Goal: Task Accomplishment & Management: Manage account settings

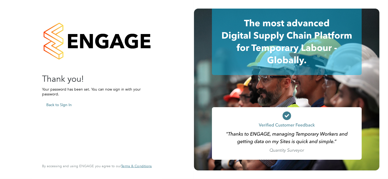
click at [62, 105] on button "Back to Sign In" at bounding box center [59, 104] width 34 height 9
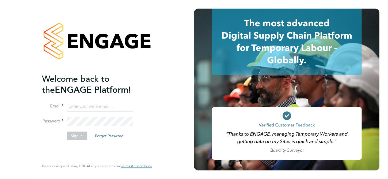
click at [81, 105] on input at bounding box center [100, 107] width 66 height 10
type input "[EMAIL_ADDRESS][PERSON_NAME][DOMAIN_NAME]"
click at [78, 136] on button "Sign In" at bounding box center [77, 135] width 20 height 9
click at [76, 103] on input at bounding box center [100, 107] width 66 height 10
type input "[EMAIL_ADDRESS][PERSON_NAME][DOMAIN_NAME]"
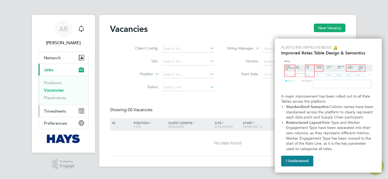
click at [54, 110] on span "Timesheets" at bounding box center [55, 110] width 22 height 5
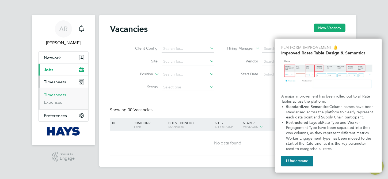
click at [57, 95] on link "Timesheets" at bounding box center [55, 94] width 22 height 5
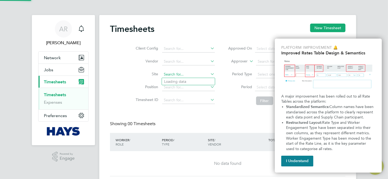
click at [207, 75] on input at bounding box center [188, 74] width 53 height 7
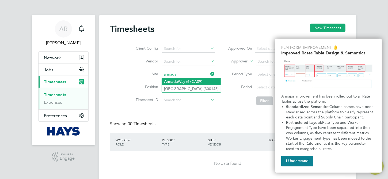
click at [188, 82] on li "Armada Way (67CA09)" at bounding box center [191, 81] width 59 height 7
type input "Armada Way (67CA09)"
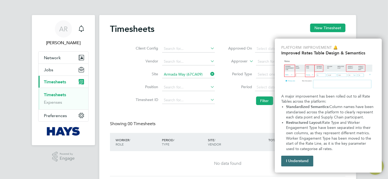
click at [299, 160] on button "I Understand" at bounding box center [297, 160] width 32 height 11
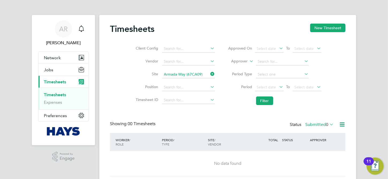
click at [285, 88] on span "To" at bounding box center [288, 86] width 7 height 7
click at [278, 87] on icon at bounding box center [278, 86] width 0 height 7
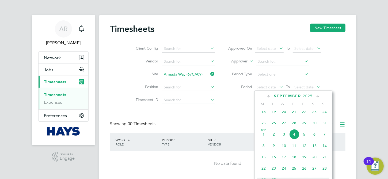
click at [264, 126] on span "25" at bounding box center [263, 123] width 10 height 10
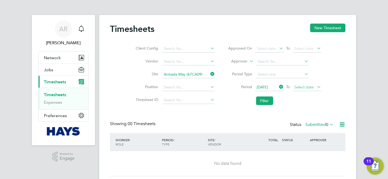
click at [304, 86] on span "Select date" at bounding box center [303, 87] width 19 height 5
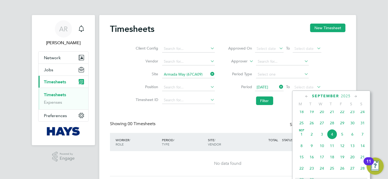
click at [343, 127] on span "29" at bounding box center [342, 123] width 10 height 10
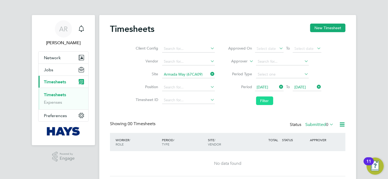
click at [271, 101] on button "Filter" at bounding box center [264, 100] width 17 height 9
click at [262, 100] on button "Filter" at bounding box center [264, 100] width 17 height 9
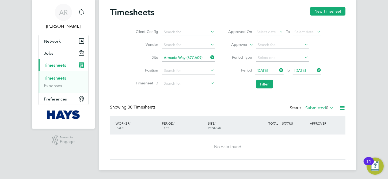
scroll to position [0, 0]
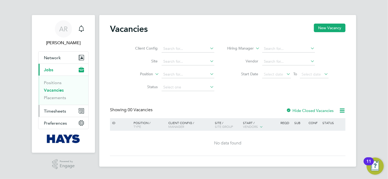
click at [56, 109] on span "Timesheets" at bounding box center [55, 110] width 22 height 5
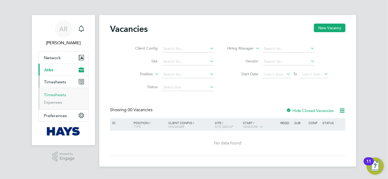
click at [59, 95] on link "Timesheets" at bounding box center [55, 94] width 22 height 5
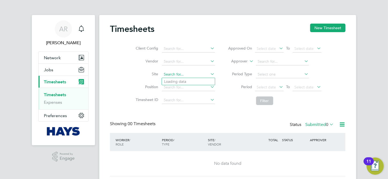
click at [185, 73] on input at bounding box center [188, 74] width 53 height 7
click at [144, 70] on li "Site" at bounding box center [175, 74] width 94 height 13
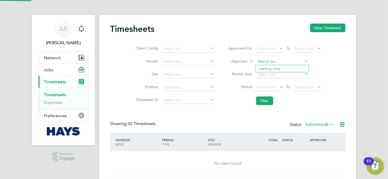
click at [272, 60] on input at bounding box center [282, 61] width 53 height 7
click at [303, 61] on icon at bounding box center [303, 60] width 0 height 7
type input "m"
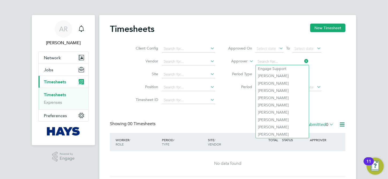
click at [248, 59] on icon at bounding box center [248, 59] width 0 height 5
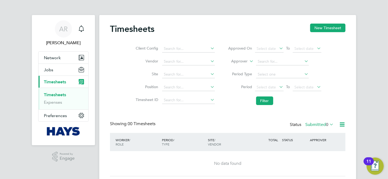
click at [236, 69] on li "Worker" at bounding box center [234, 67] width 26 height 7
click at [266, 61] on input at bounding box center [282, 61] width 53 height 7
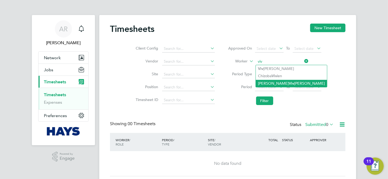
type input "viv"
click at [276, 86] on div "Timesheets New Timesheet Client Config Vendor Site Position Timesheet ID Approv…" at bounding box center [227, 101] width 257 height 172
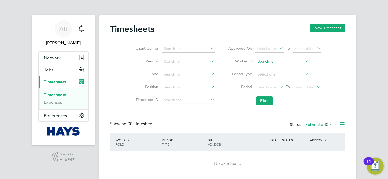
click at [287, 62] on input at bounding box center [282, 61] width 53 height 7
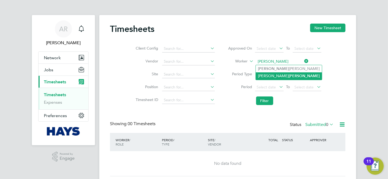
click at [289, 74] on b "Vivian" at bounding box center [304, 76] width 31 height 5
type input "Bradley Vivian"
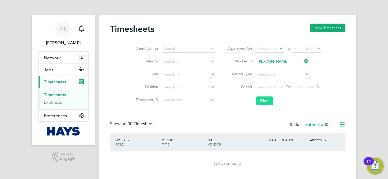
click at [267, 100] on button "Filter" at bounding box center [264, 100] width 17 height 9
click at [278, 87] on icon at bounding box center [278, 86] width 0 height 7
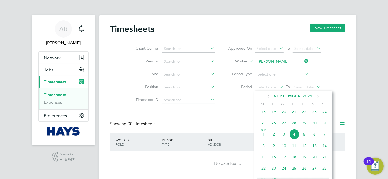
click at [263, 125] on span "25" at bounding box center [263, 123] width 10 height 10
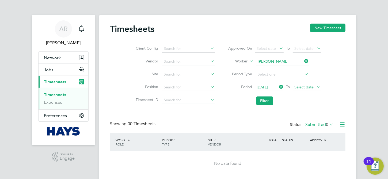
click at [301, 87] on span "Select date" at bounding box center [303, 87] width 19 height 5
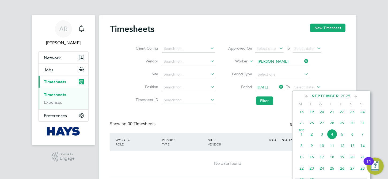
click at [343, 127] on span "29" at bounding box center [342, 123] width 10 height 10
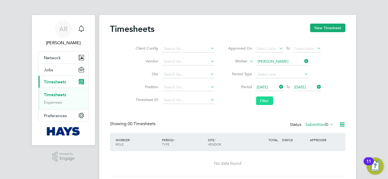
click at [268, 99] on button "Filter" at bounding box center [264, 100] width 17 height 9
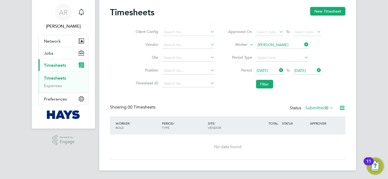
click at [328, 106] on icon at bounding box center [328, 107] width 0 height 7
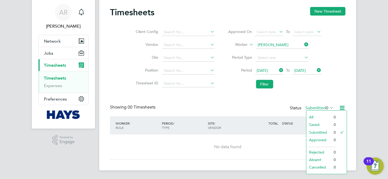
click at [325, 114] on li "All" at bounding box center [318, 116] width 25 height 7
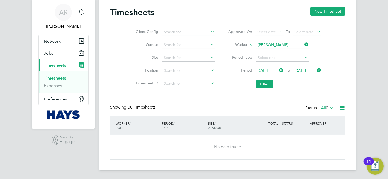
click at [328, 107] on icon at bounding box center [328, 107] width 0 height 7
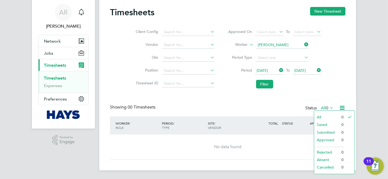
click at [342, 92] on div "Timesheets New Timesheet Client Config Vendor Site Position Timesheet ID Approv…" at bounding box center [227, 83] width 235 height 152
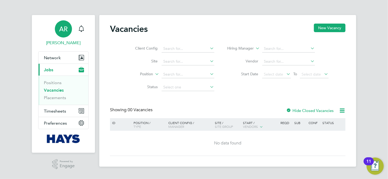
click at [66, 32] on span "AR" at bounding box center [63, 28] width 9 height 7
click at [85, 122] on button "Preferences" at bounding box center [64, 123] width 50 height 12
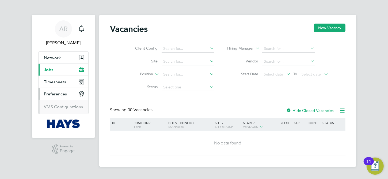
click at [81, 94] on circle "Main navigation" at bounding box center [81, 94] width 2 height 2
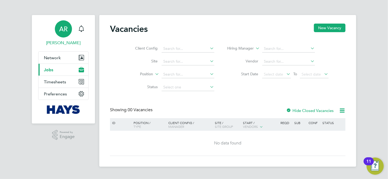
drag, startPoint x: 66, startPoint y: 44, endPoint x: 61, endPoint y: 30, distance: 14.8
click at [61, 30] on span "AR" at bounding box center [63, 28] width 9 height 7
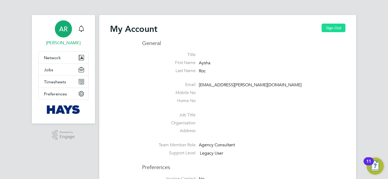
click at [339, 30] on button "Sign Out" at bounding box center [333, 28] width 24 height 9
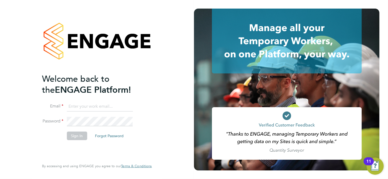
click at [97, 107] on input at bounding box center [100, 107] width 66 height 10
type input "katie.macpherson@hays.com"
click at [74, 135] on button "Sign In" at bounding box center [77, 135] width 20 height 9
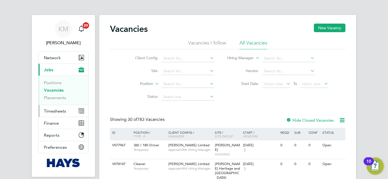
click at [59, 113] on span "Timesheets" at bounding box center [55, 110] width 22 height 5
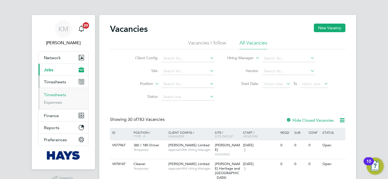
click at [59, 94] on link "Timesheets" at bounding box center [55, 94] width 22 height 5
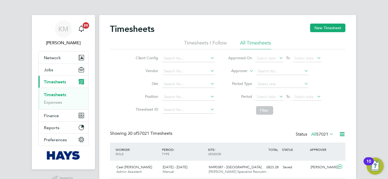
click at [246, 69] on label "Approver" at bounding box center [236, 70] width 24 height 5
click at [235, 79] on li "Worker" at bounding box center [234, 77] width 26 height 7
click at [268, 71] on input at bounding box center [282, 70] width 53 height 7
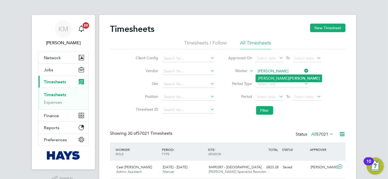
click at [289, 76] on b "Irving" at bounding box center [304, 78] width 31 height 5
type input "Daniel Irving"
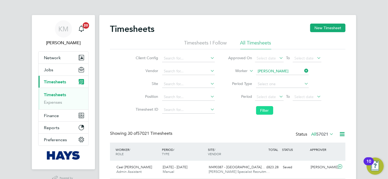
click at [266, 110] on button "Filter" at bounding box center [264, 110] width 17 height 9
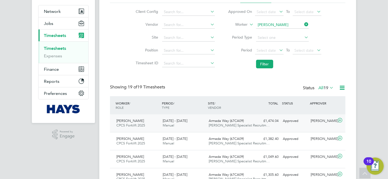
click at [299, 122] on div "Approved" at bounding box center [295, 120] width 28 height 9
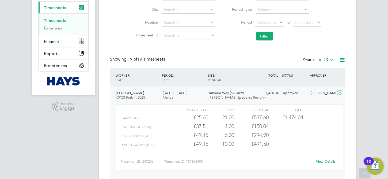
click at [321, 162] on link "View Details" at bounding box center [326, 161] width 20 height 5
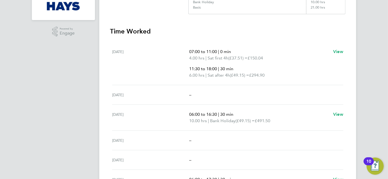
scroll to position [150, 0]
drag, startPoint x: 276, startPoint y: 141, endPoint x: 286, endPoint y: 95, distance: 46.8
click at [286, 95] on ul "[DATE] 07:00 to 11:00 | 0 min 4.00 hrs | Sat first 4h (£37.51) = £150.04 11:30 …" at bounding box center [227, 130] width 235 height 179
click at [286, 95] on div "–" at bounding box center [266, 94] width 154 height 6
click at [293, 89] on div "[DATE] –" at bounding box center [227, 94] width 231 height 20
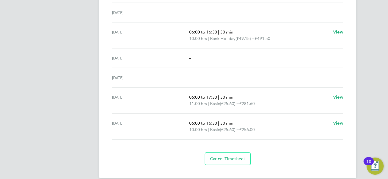
scroll to position [231, 0]
